Goal: Find specific page/section: Find specific page/section

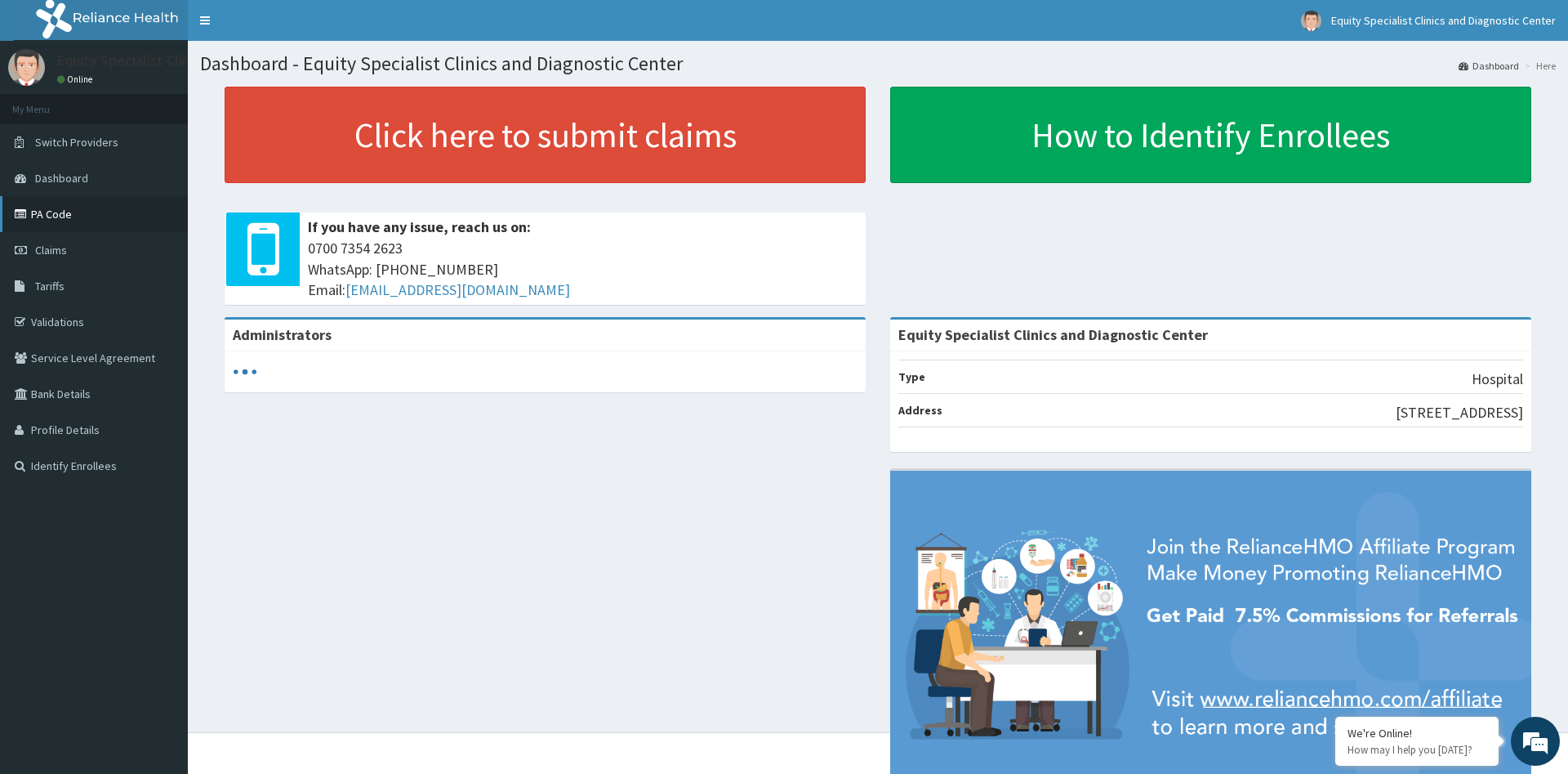
click at [66, 211] on link "PA Code" at bounding box center [93, 214] width 188 height 36
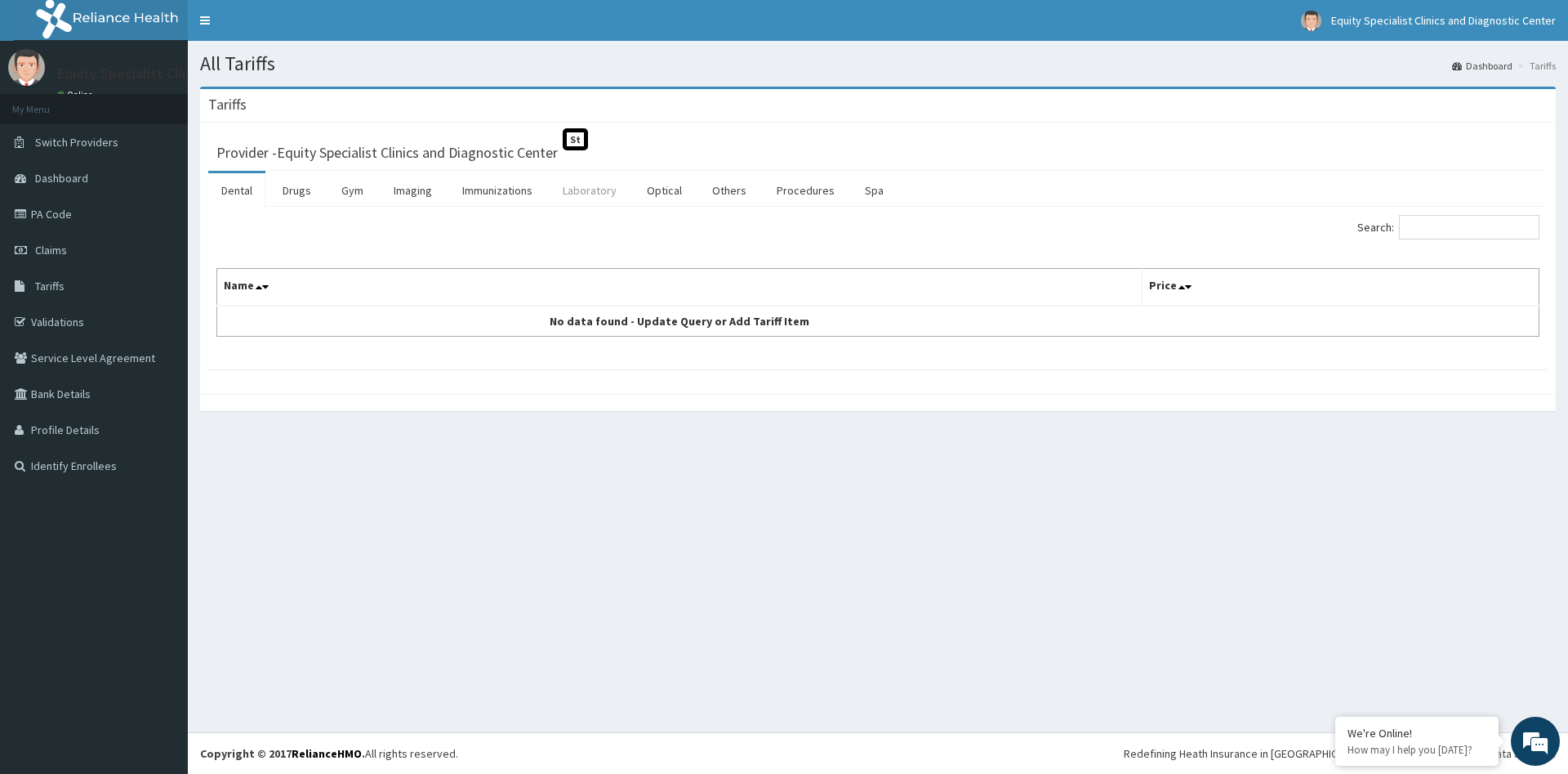
click at [590, 187] on link "Laboratory" at bounding box center [590, 190] width 81 height 34
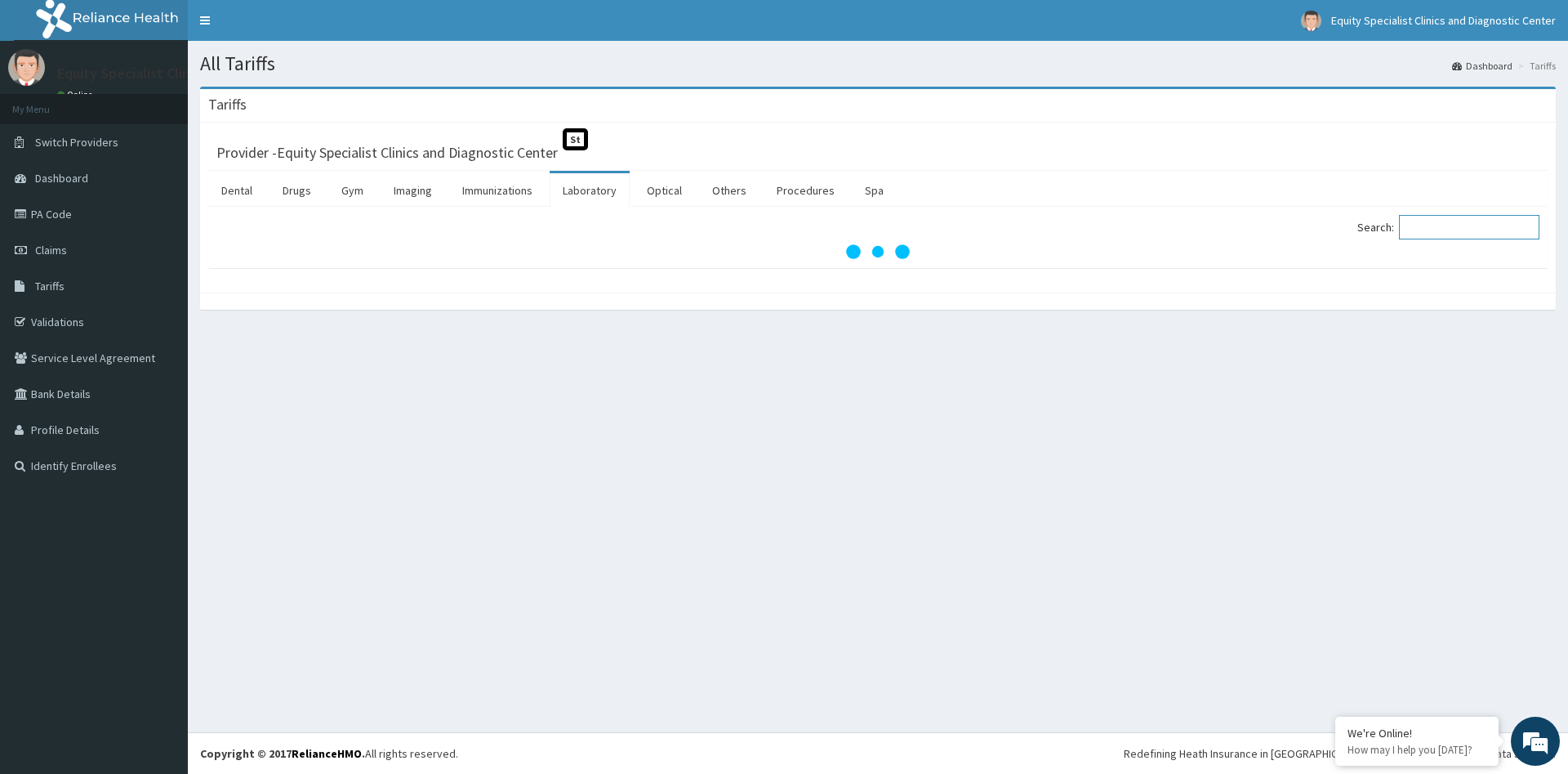
click at [1477, 232] on input "Search:" at bounding box center [1469, 227] width 140 height 25
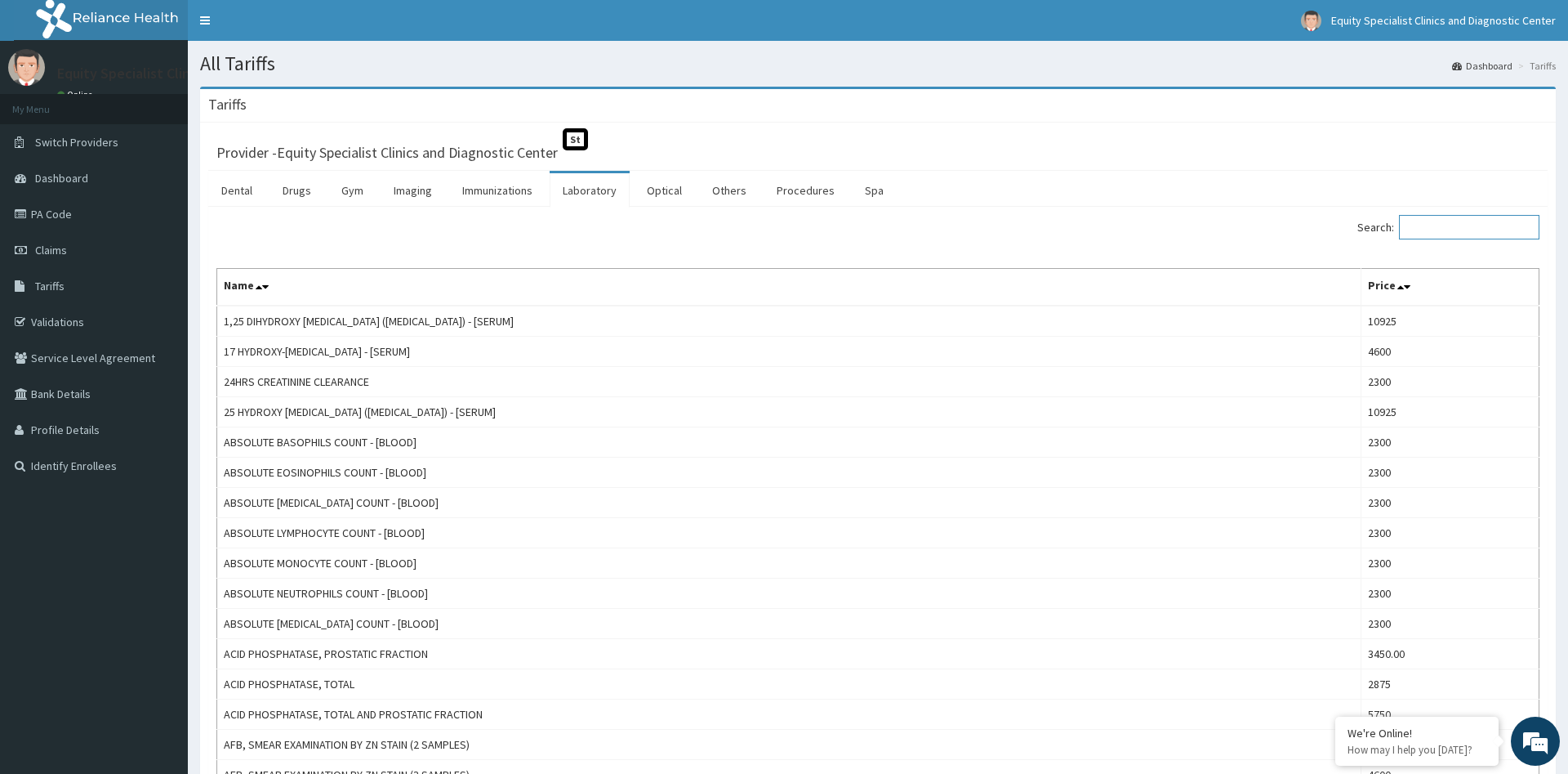
paste input "Microscopy, Culture & Sensitivity [swab]"
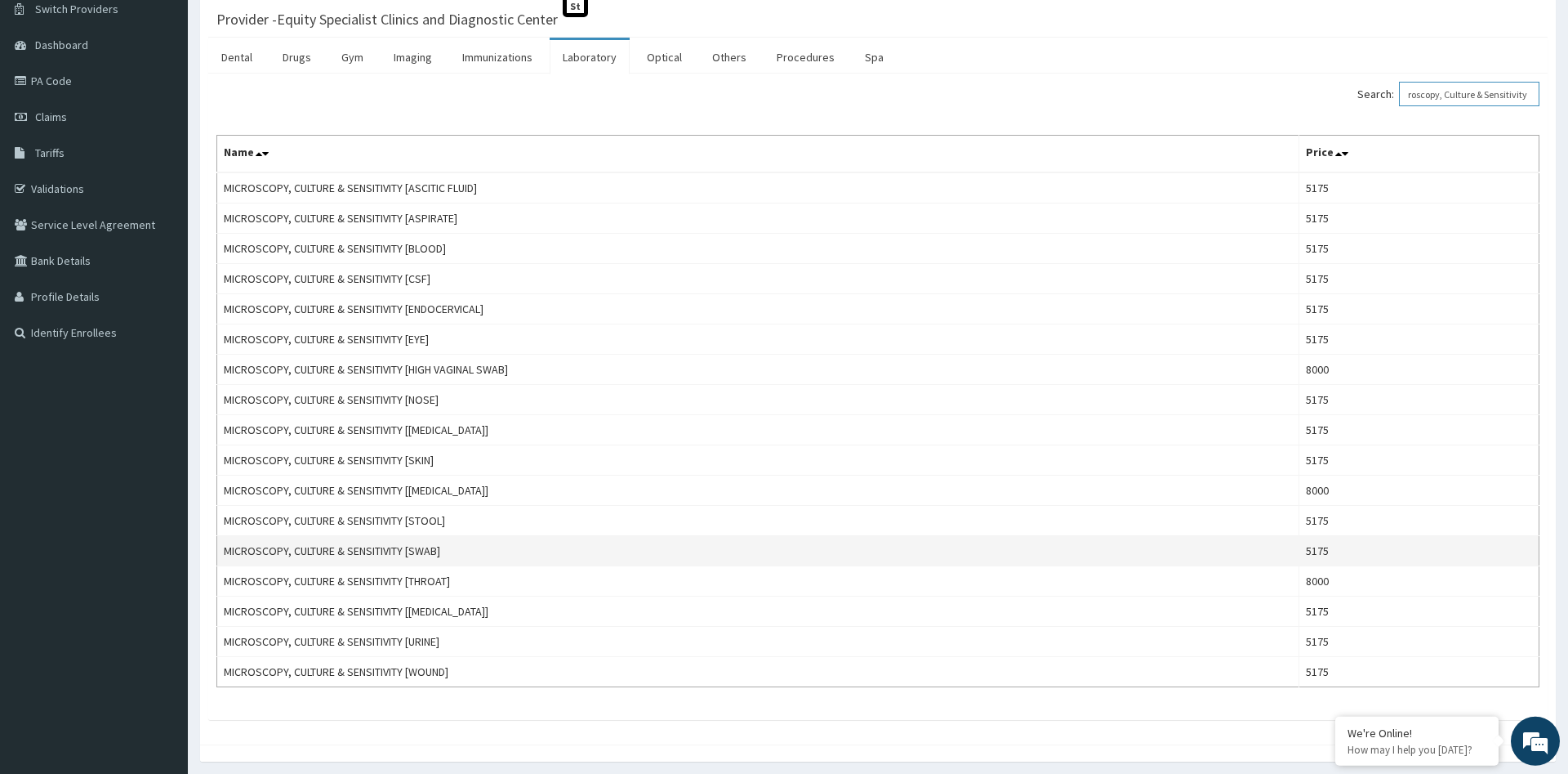
scroll to position [167, 0]
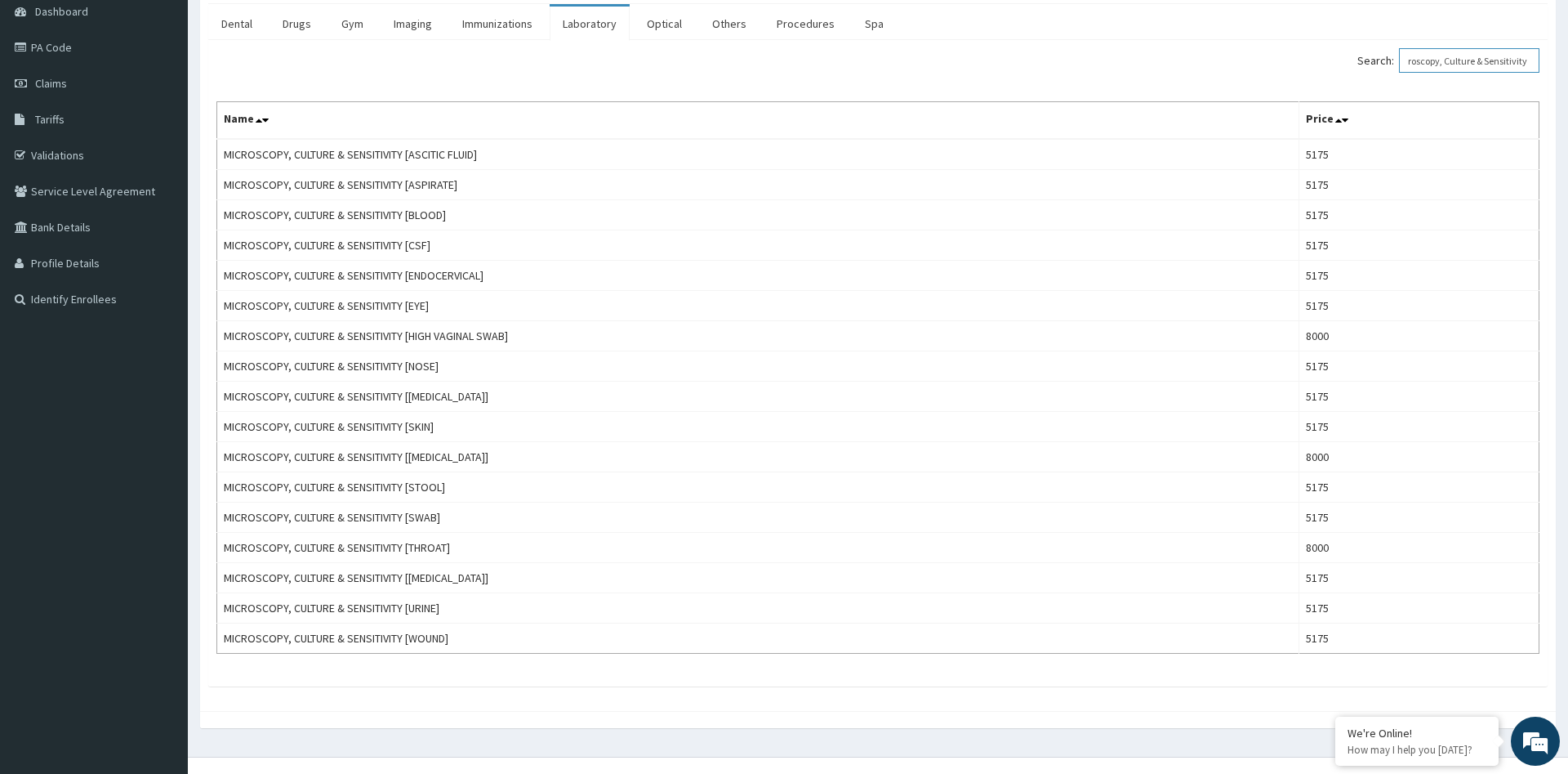
type input "Microscopy, Culture & Sensitivity"
